Goal: Use online tool/utility

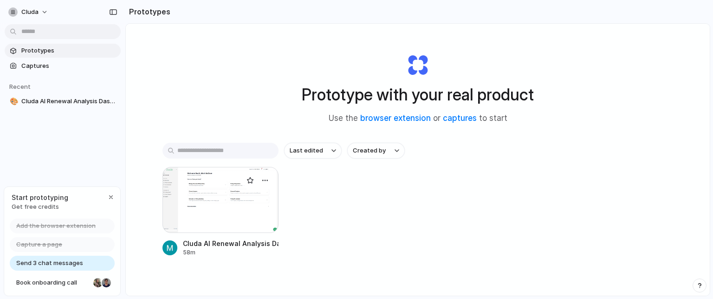
click at [223, 226] on div at bounding box center [221, 200] width 116 height 66
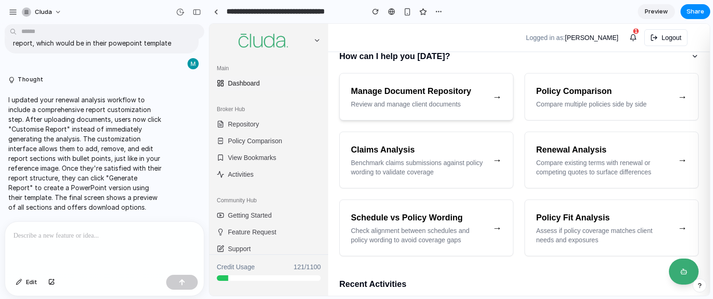
scroll to position [70, 0]
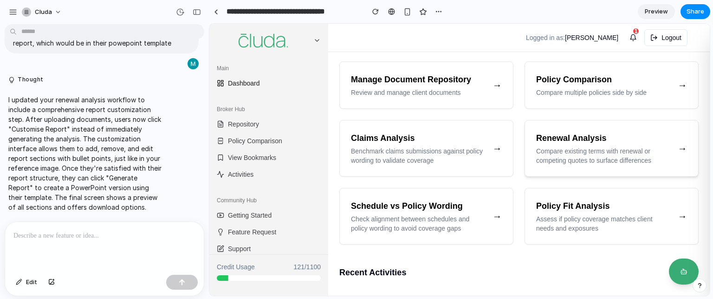
click at [597, 147] on p "Compare existing terms with renewal or competing quotes to surface differences" at bounding box center [604, 155] width 134 height 19
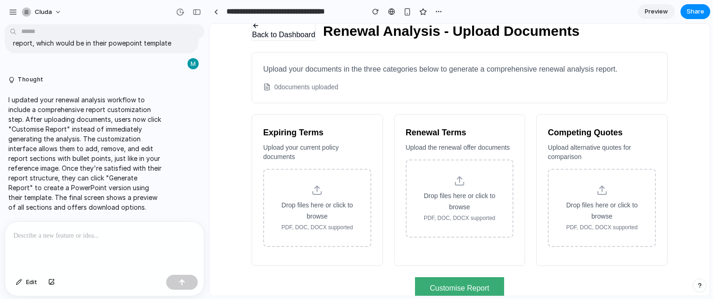
scroll to position [27, 0]
